Goal: Transaction & Acquisition: Download file/media

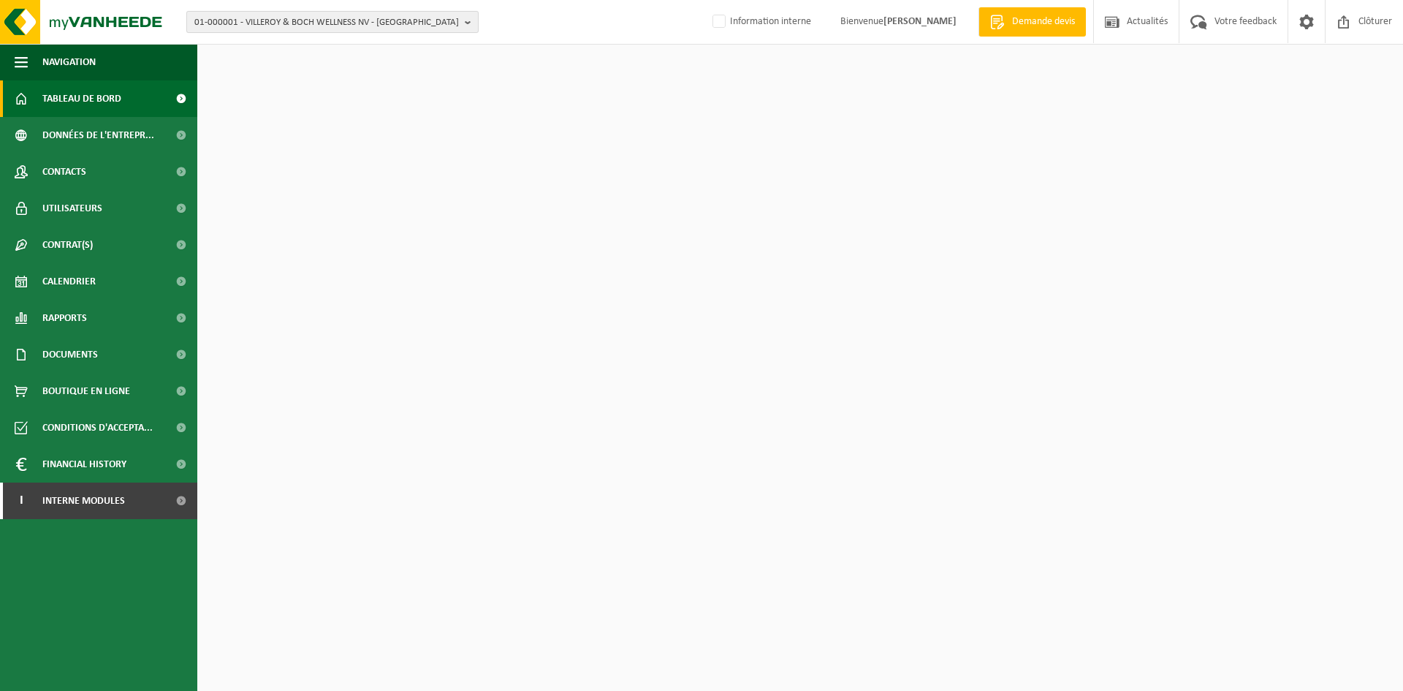
click at [293, 31] on span "01-000001 - VILLEROY & BOCH WELLNESS NV - ROESELARE" at bounding box center [326, 23] width 265 height 22
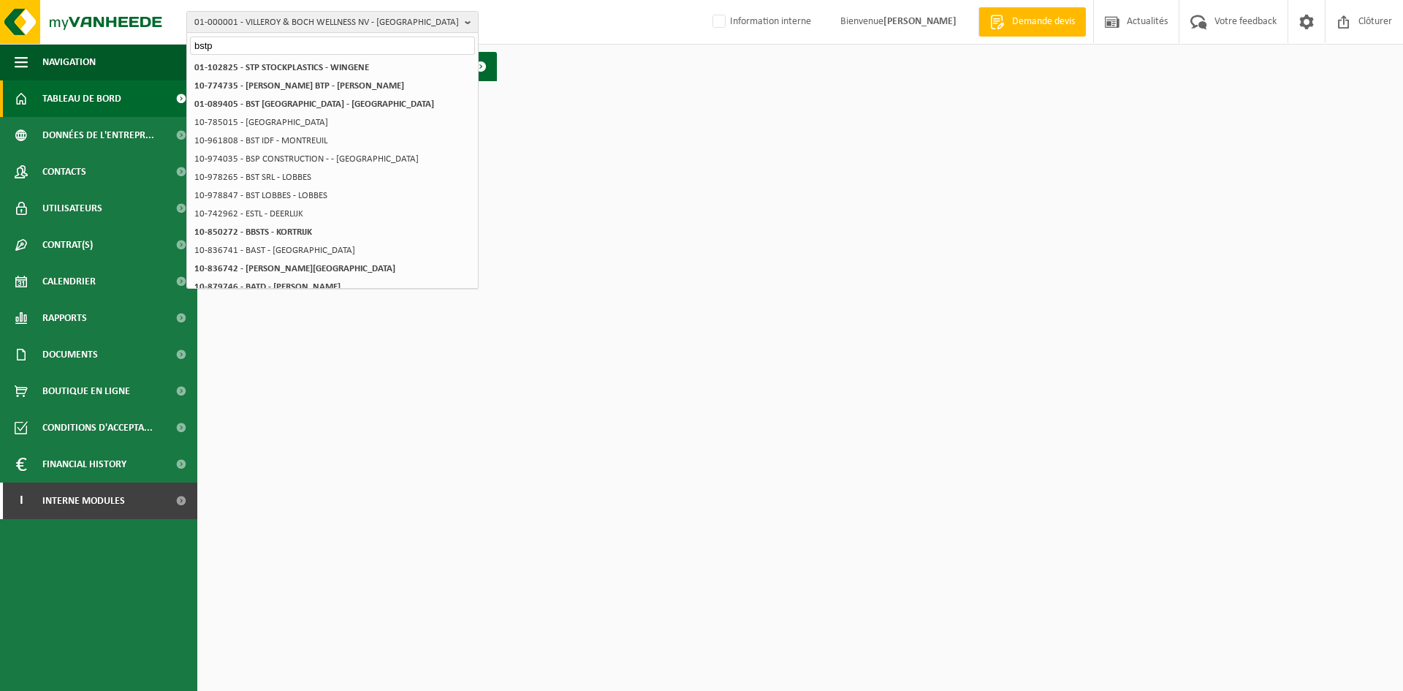
drag, startPoint x: 297, startPoint y: 42, endPoint x: 180, endPoint y: 42, distance: 116.9
click at [181, 42] on div "01-000001 - VILLEROY & BOCH WELLNESS NV - ROESELARE bstp 01-000001 - VILLEROY &…" at bounding box center [701, 22] width 1403 height 45
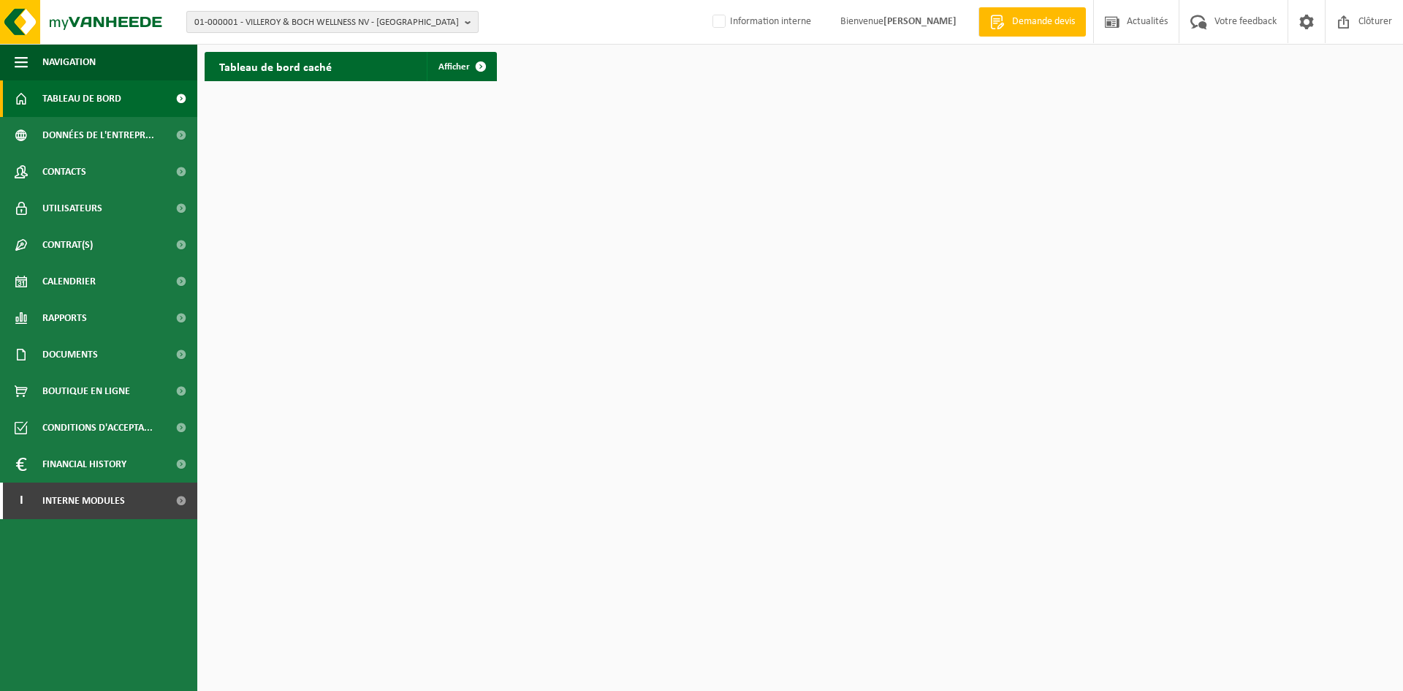
click at [286, 15] on span "01-000001 - VILLEROY & BOCH WELLNESS NV - ROESELARE" at bounding box center [326, 23] width 265 height 22
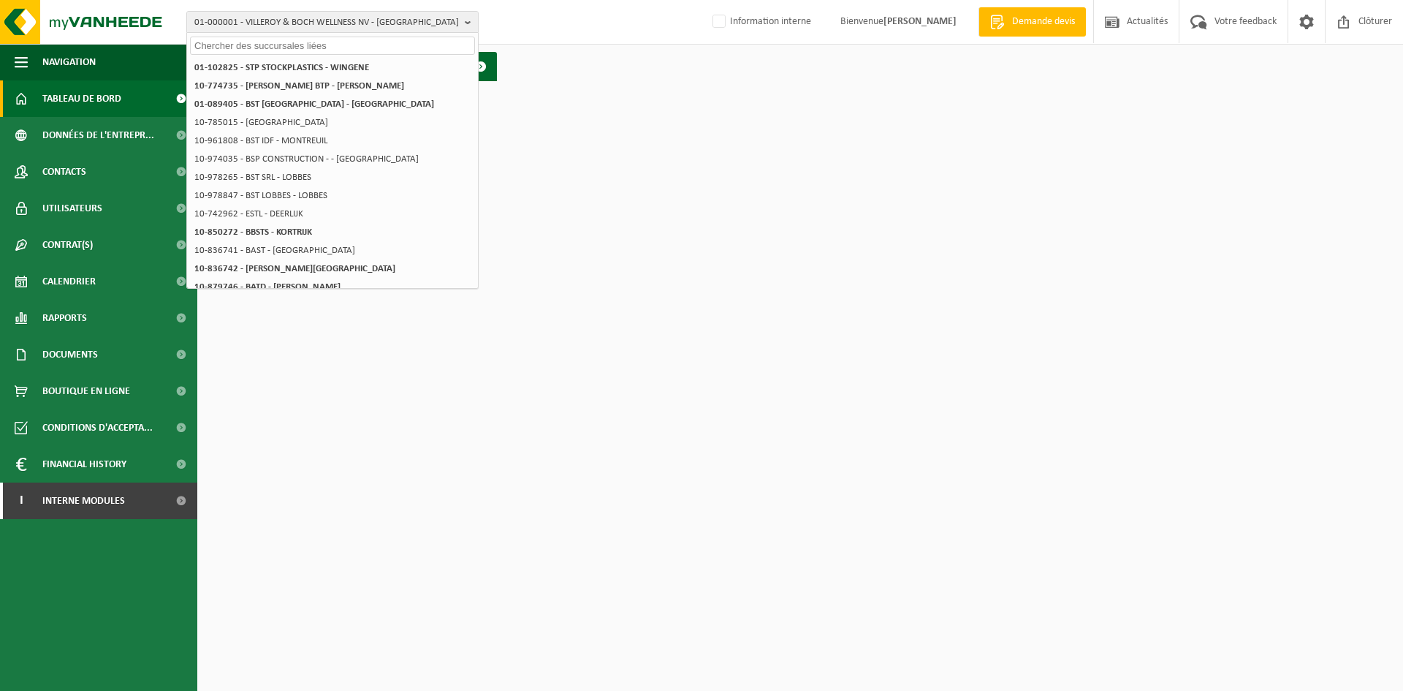
click at [348, 46] on input "text" at bounding box center [332, 46] width 285 height 18
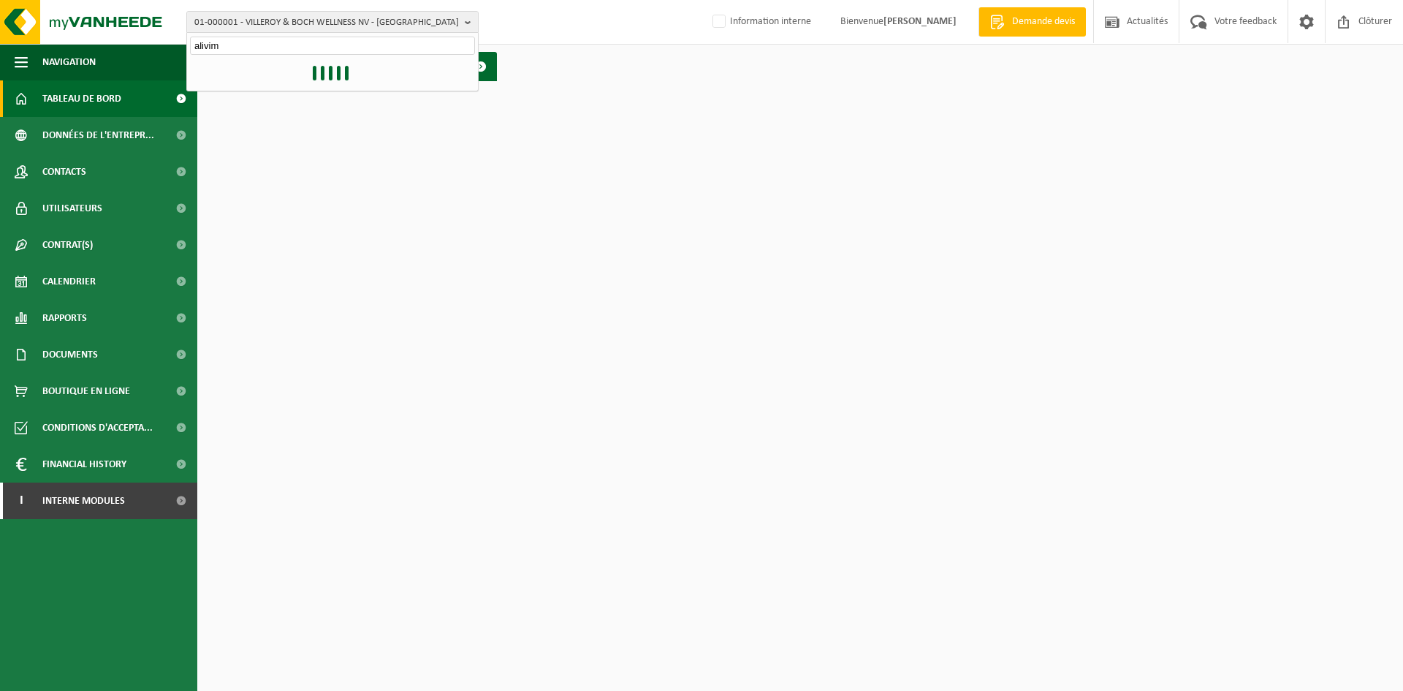
type input "alivim"
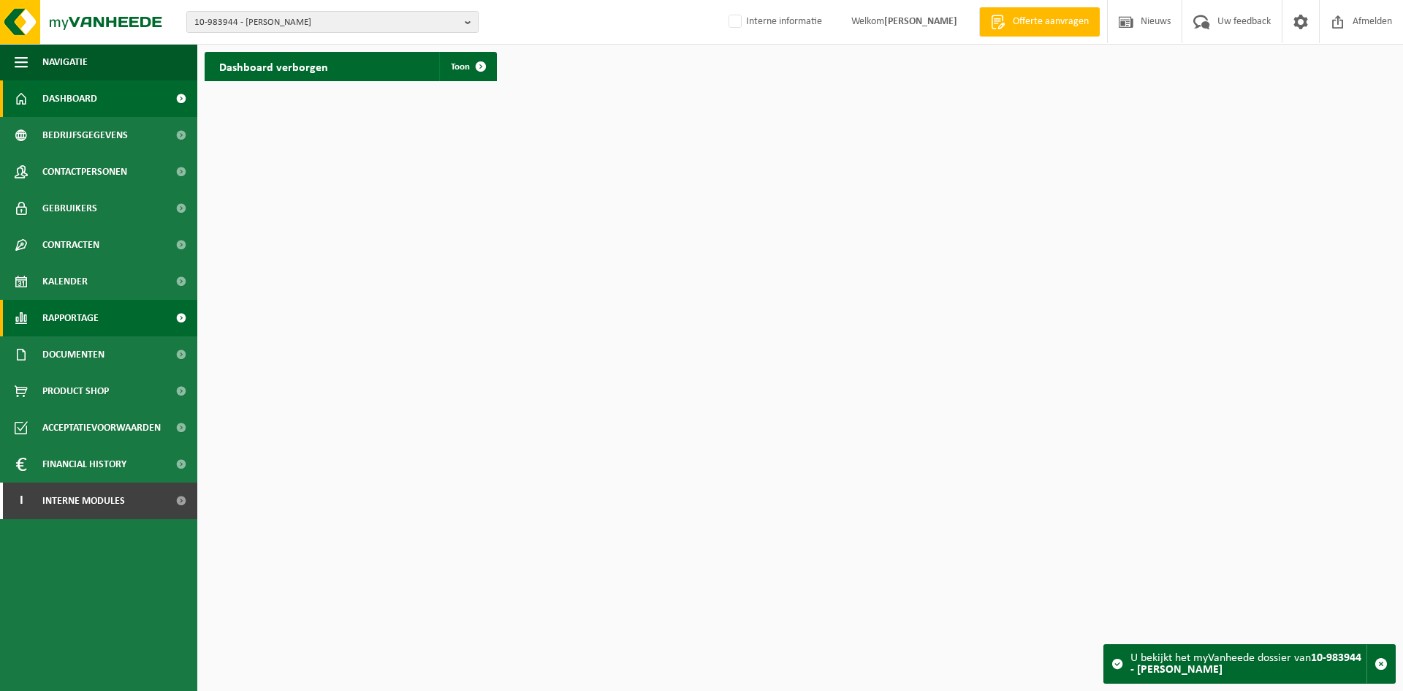
drag, startPoint x: 115, startPoint y: 348, endPoint x: 180, endPoint y: 332, distance: 66.3
click at [115, 347] on link "Documenten" at bounding box center [98, 354] width 197 height 37
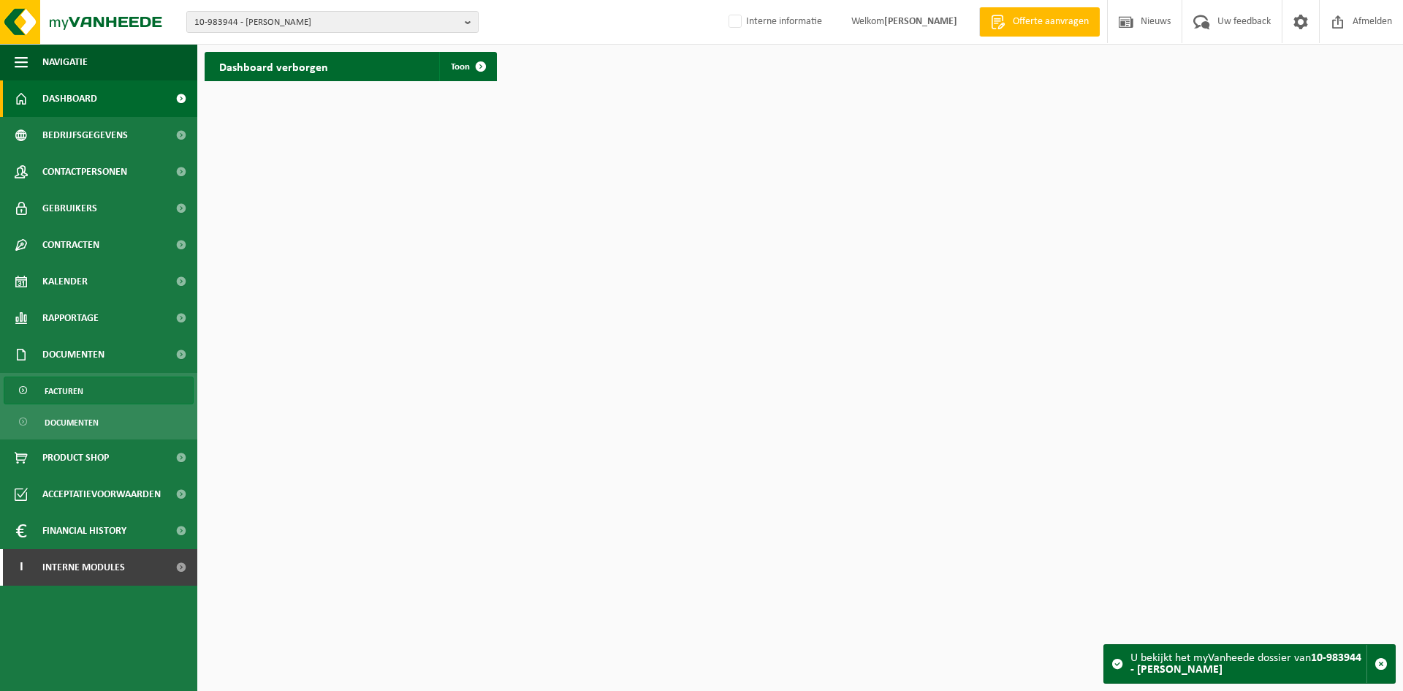
click at [94, 393] on link "Facturen" at bounding box center [99, 390] width 190 height 28
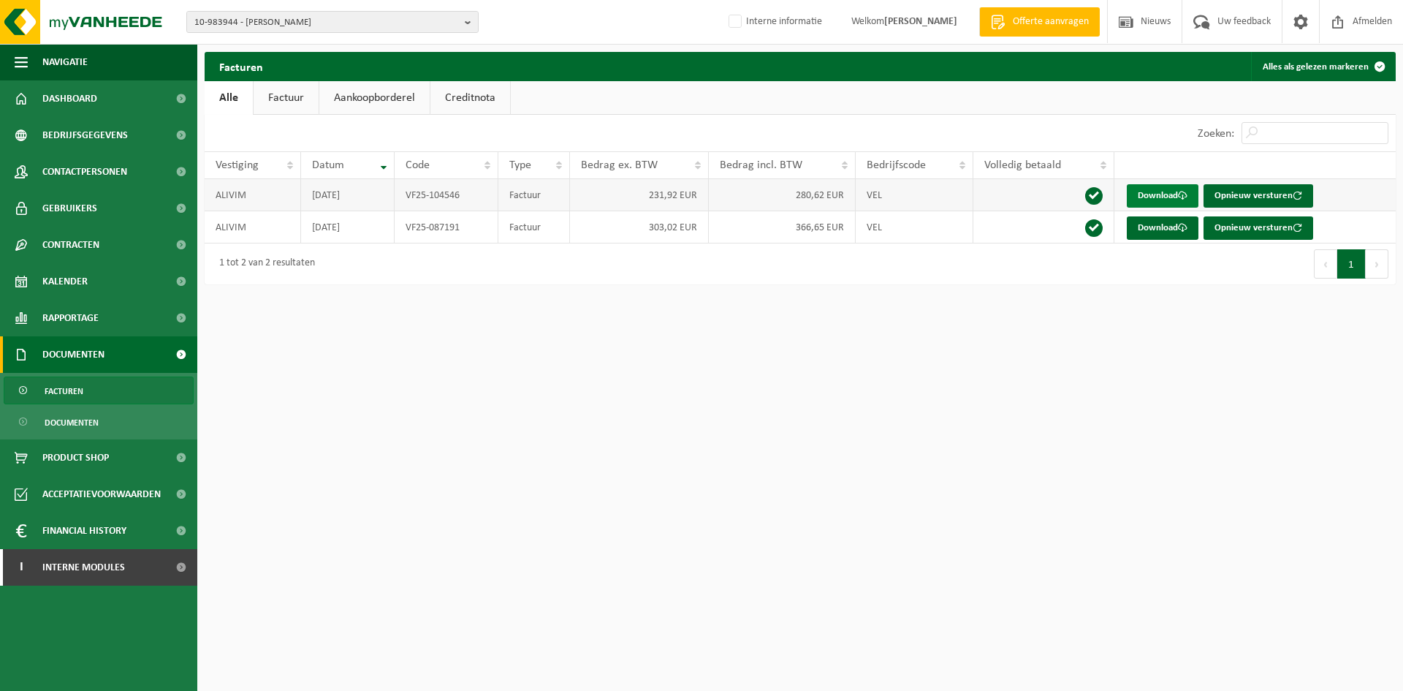
click at [1170, 192] on link "Download" at bounding box center [1163, 195] width 72 height 23
click at [331, 18] on span "10-983944 - ALIVIM - GEMBLOUX" at bounding box center [326, 23] width 265 height 22
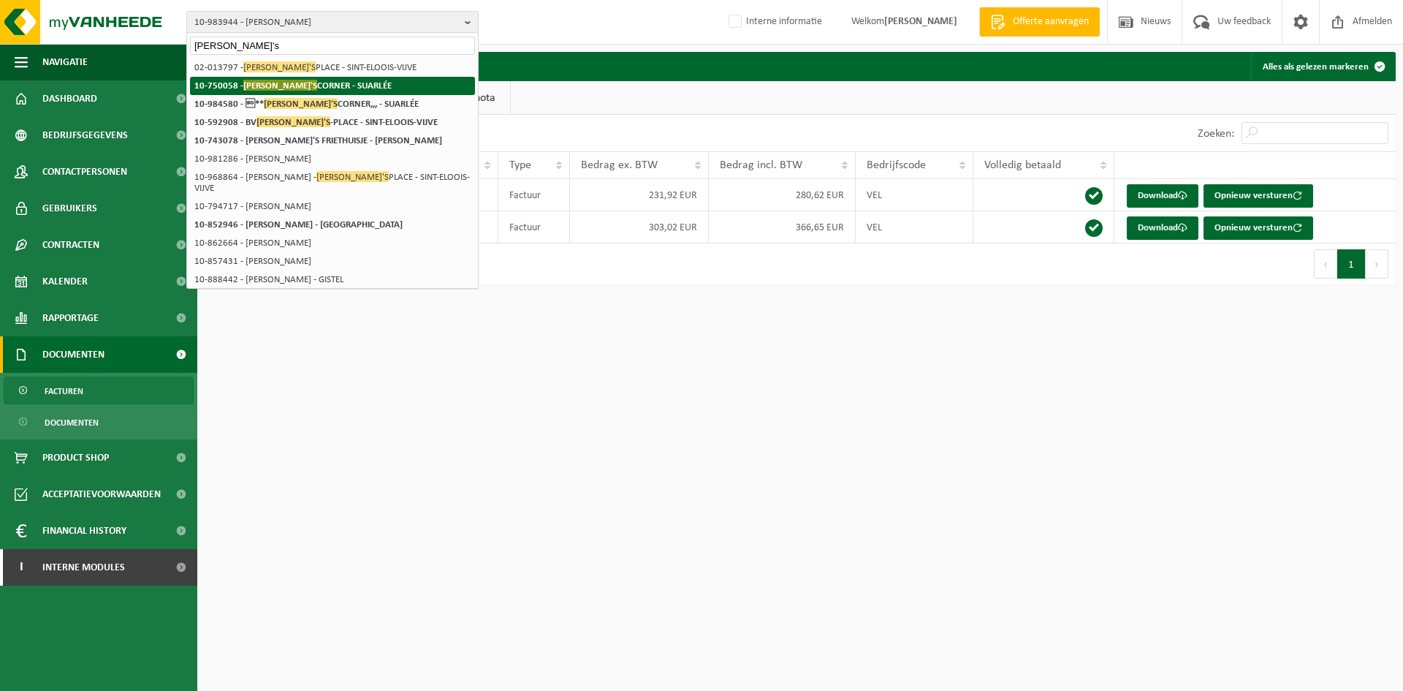
type input "anna's"
click at [305, 82] on strong "10-750058 - ANNA'S CORNER - SUARLÉE" at bounding box center [292, 85] width 197 height 11
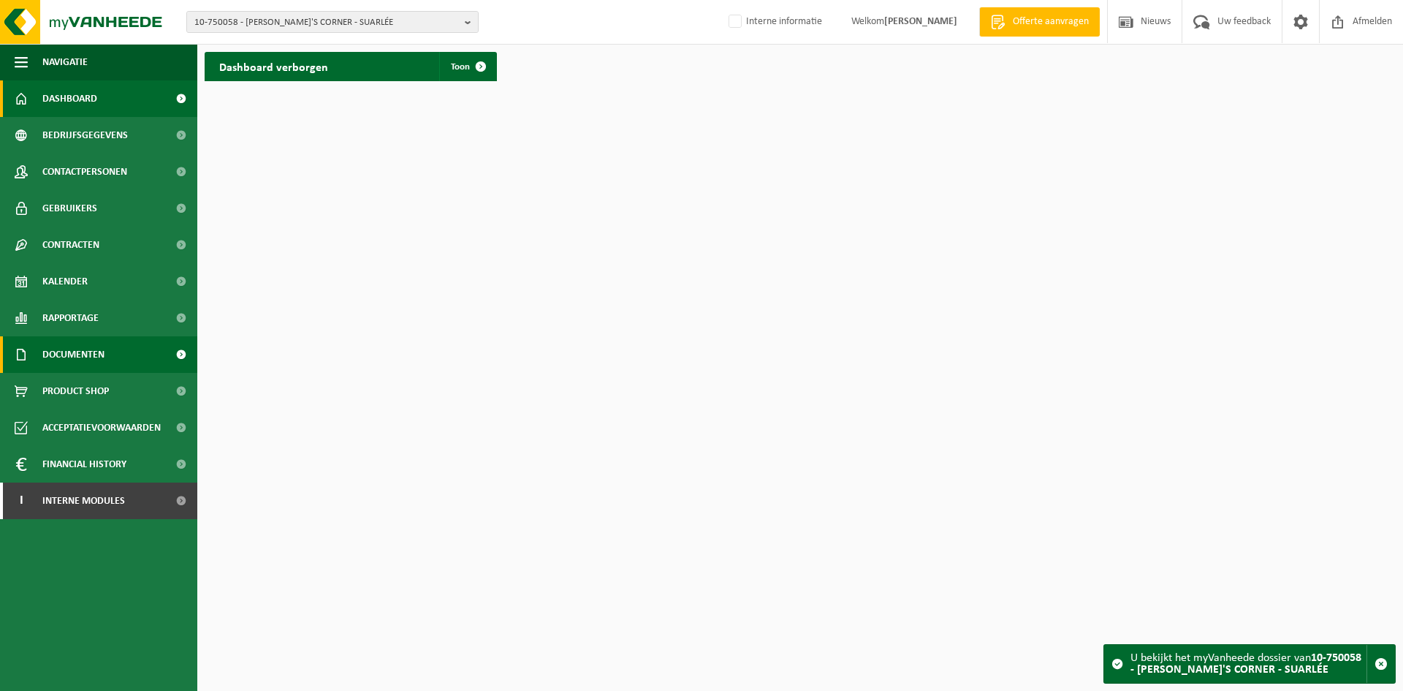
click at [108, 355] on link "Documenten" at bounding box center [98, 354] width 197 height 37
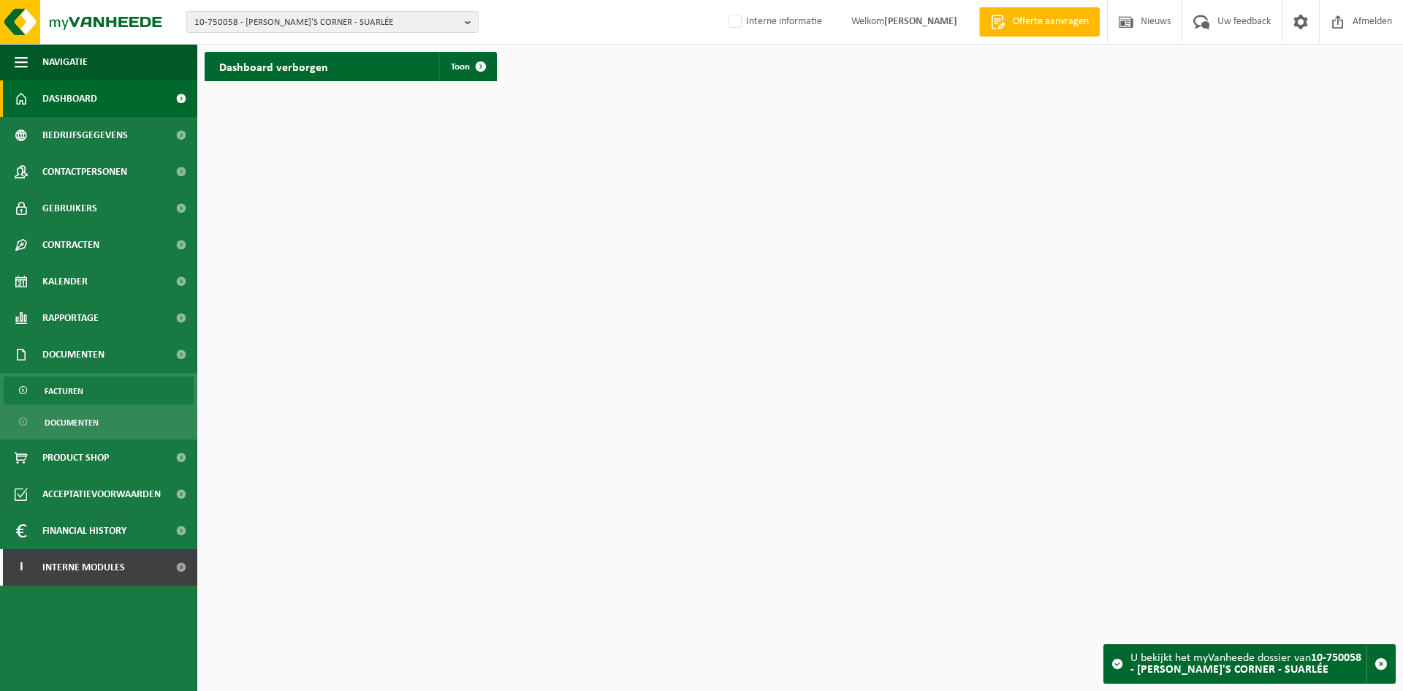
click at [93, 397] on link "Facturen" at bounding box center [99, 390] width 190 height 28
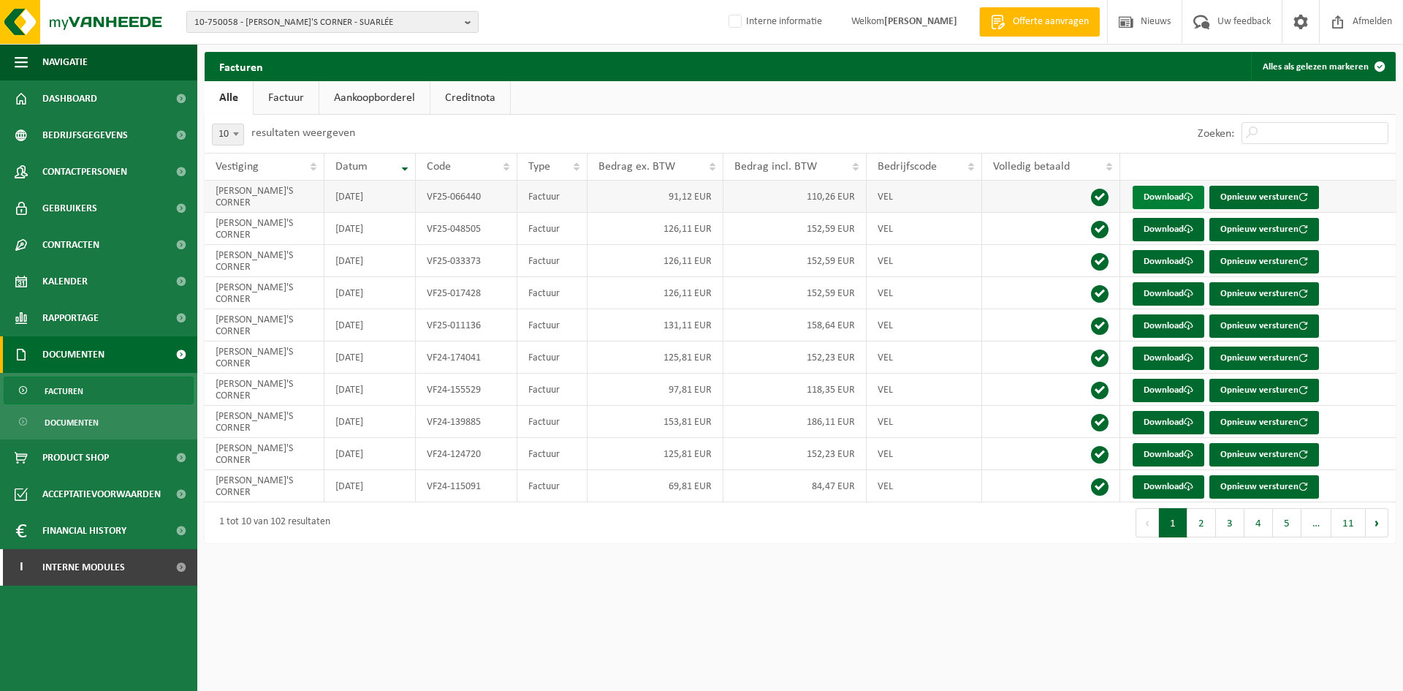
click at [1155, 194] on link "Download" at bounding box center [1169, 197] width 72 height 23
click at [1173, 197] on link "Download" at bounding box center [1169, 197] width 72 height 23
click at [271, 14] on span "10-750058 - ANNA'S CORNER - SUARLÉE" at bounding box center [326, 23] width 265 height 22
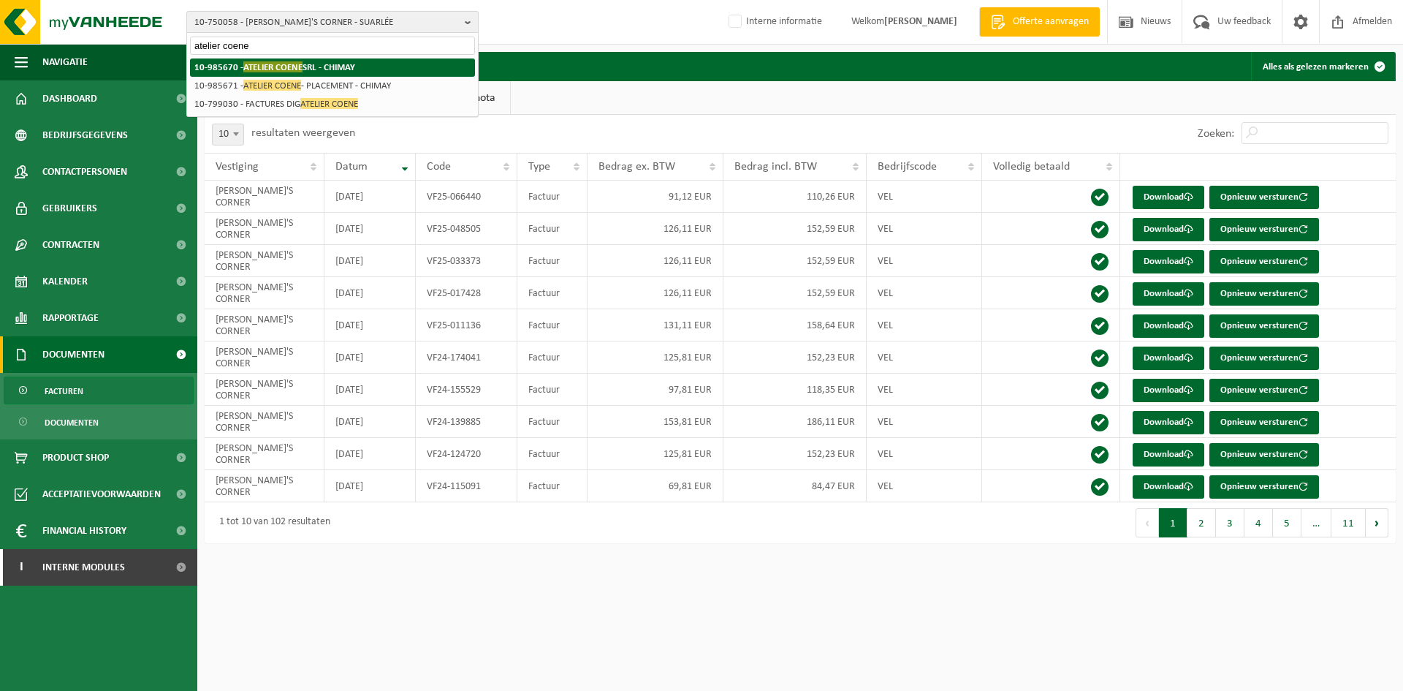
type input "atelier coene"
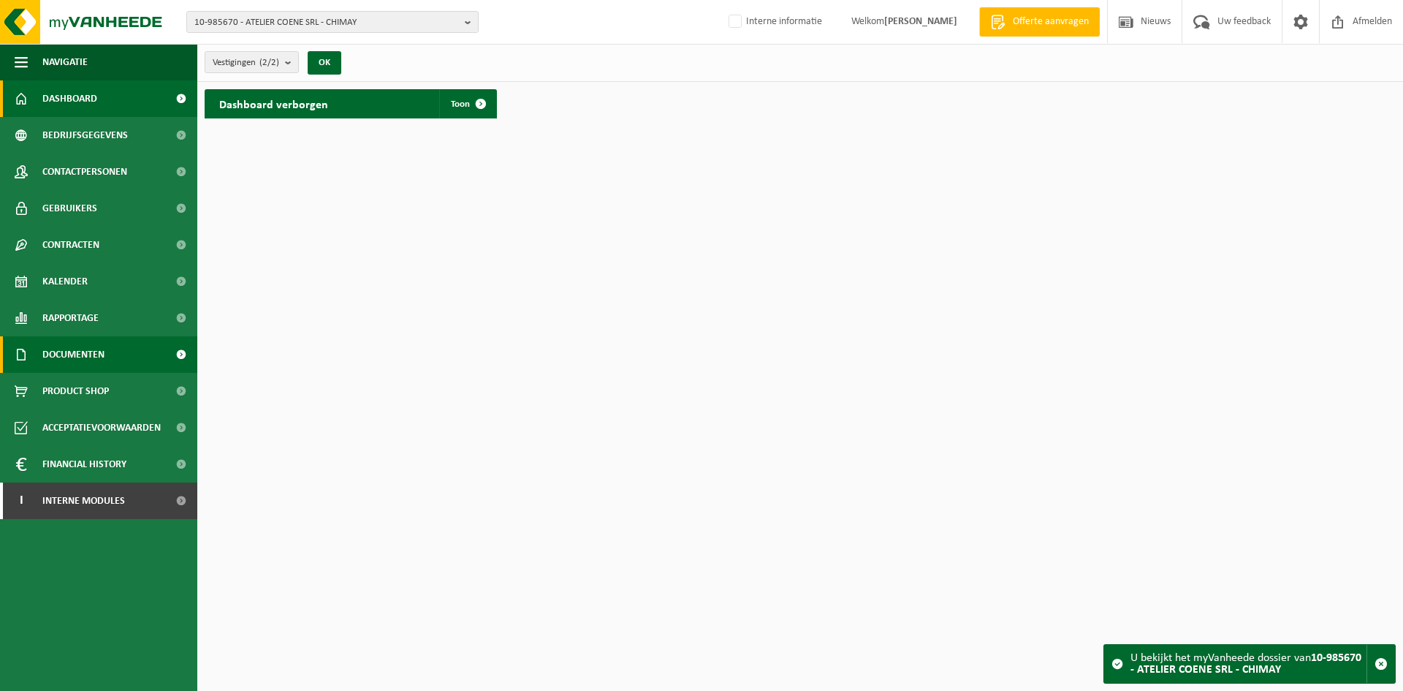
click at [86, 353] on span "Documenten" at bounding box center [73, 354] width 62 height 37
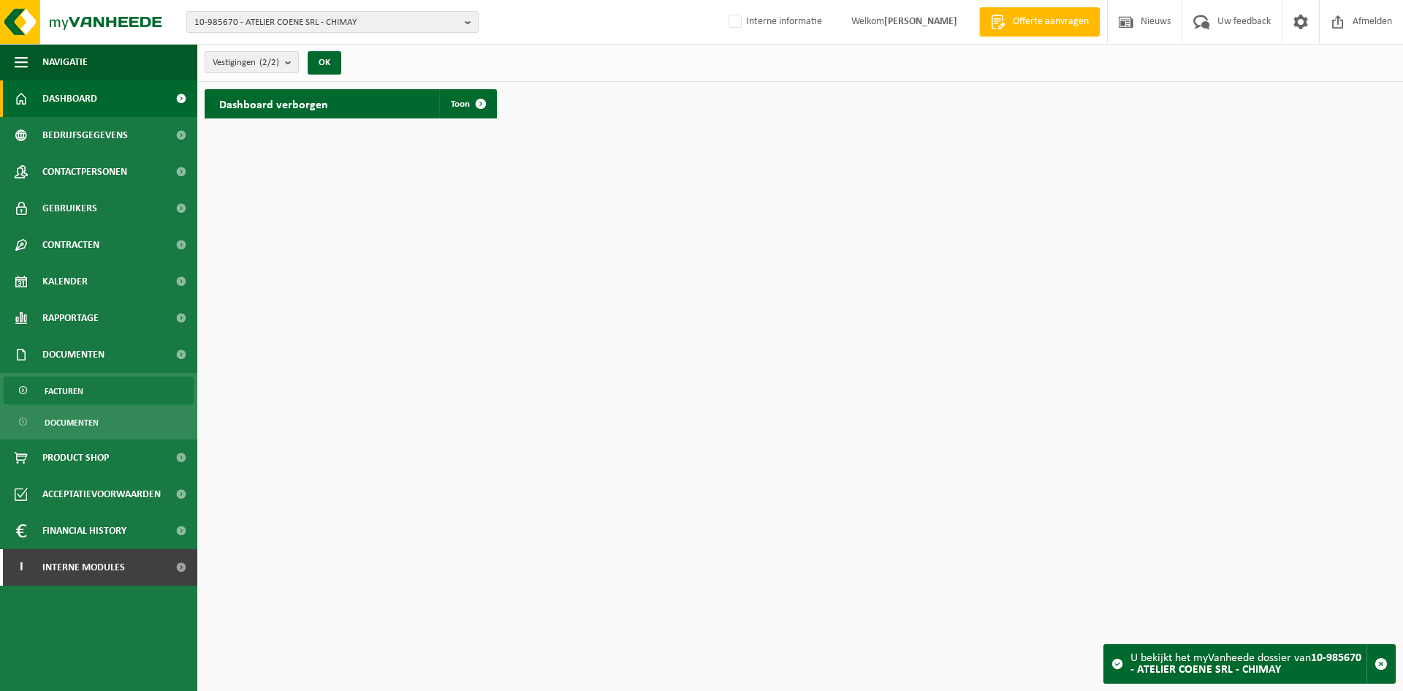
click at [111, 399] on link "Facturen" at bounding box center [99, 390] width 190 height 28
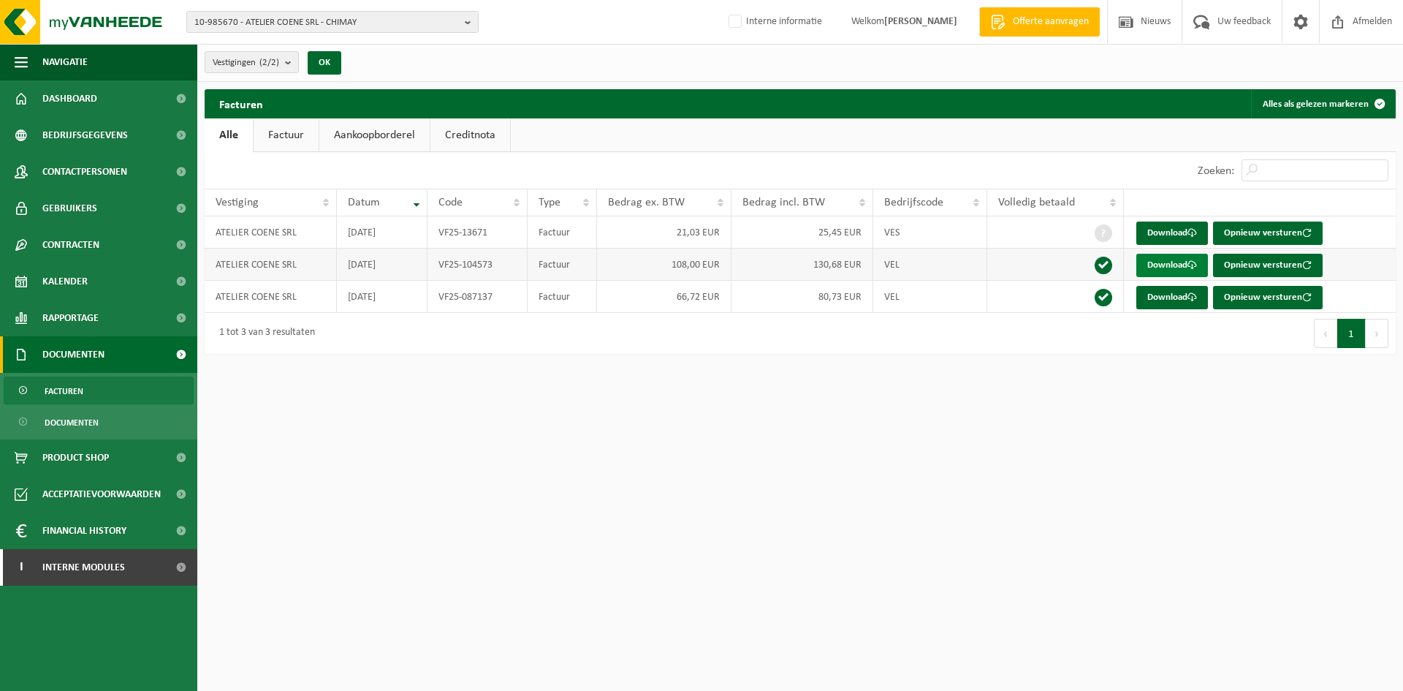
click at [1164, 265] on link "Download" at bounding box center [1173, 265] width 72 height 23
